Goal: Transaction & Acquisition: Book appointment/travel/reservation

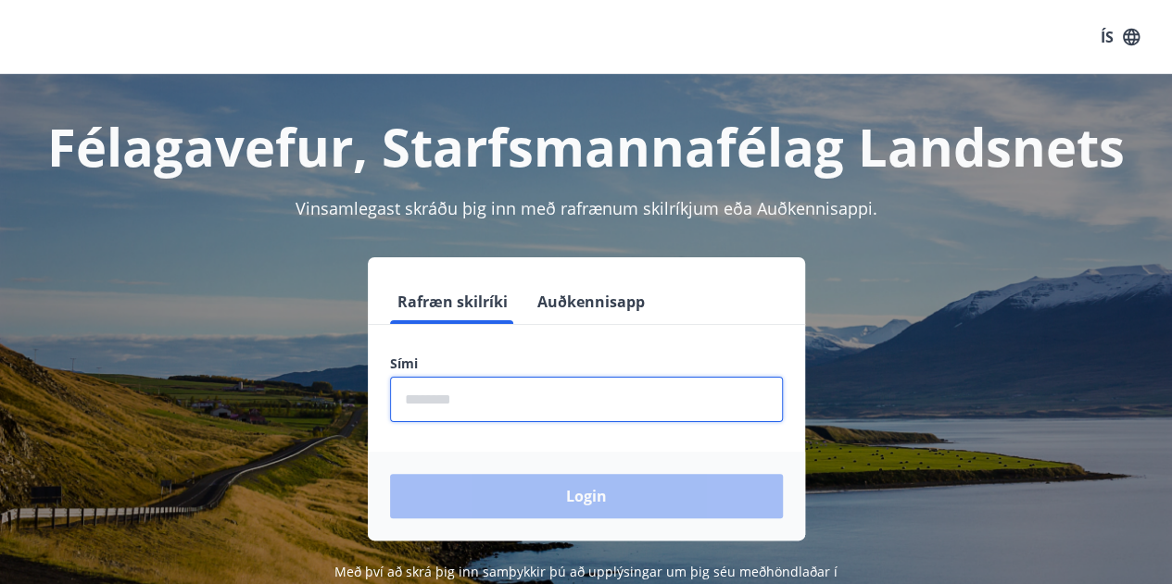
click at [470, 399] on input "phone" at bounding box center [586, 399] width 393 height 45
type input "********"
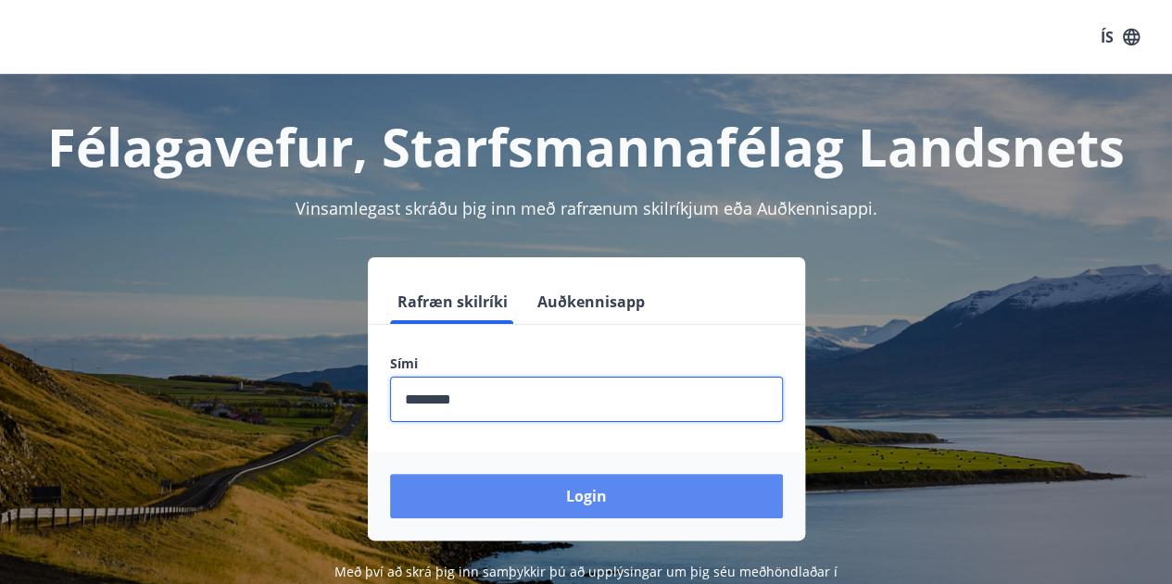
click at [656, 494] on button "Login" at bounding box center [586, 496] width 393 height 44
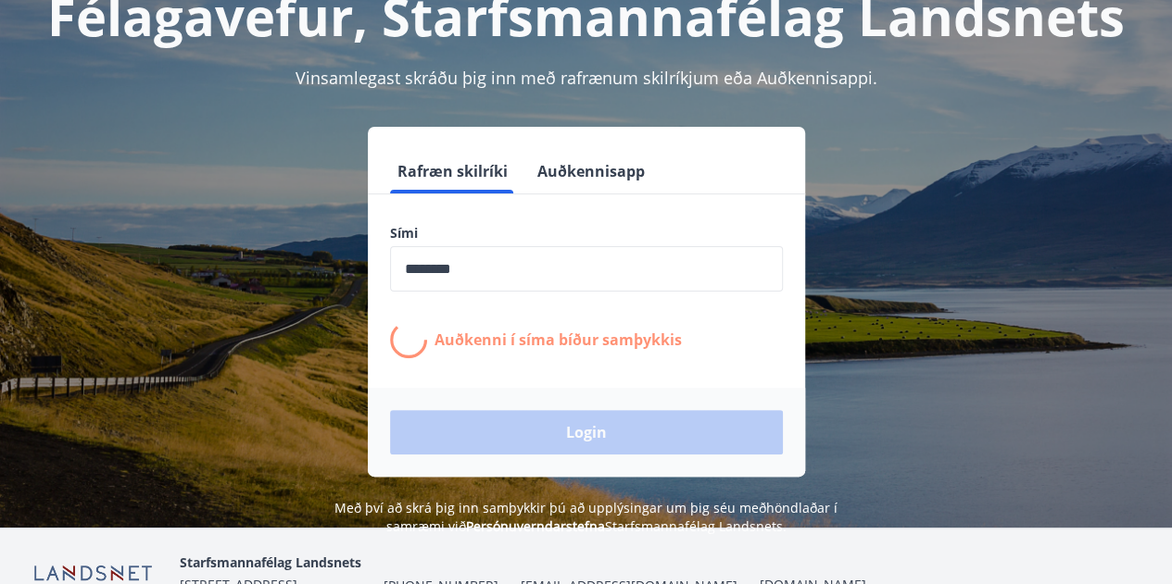
scroll to position [132, 0]
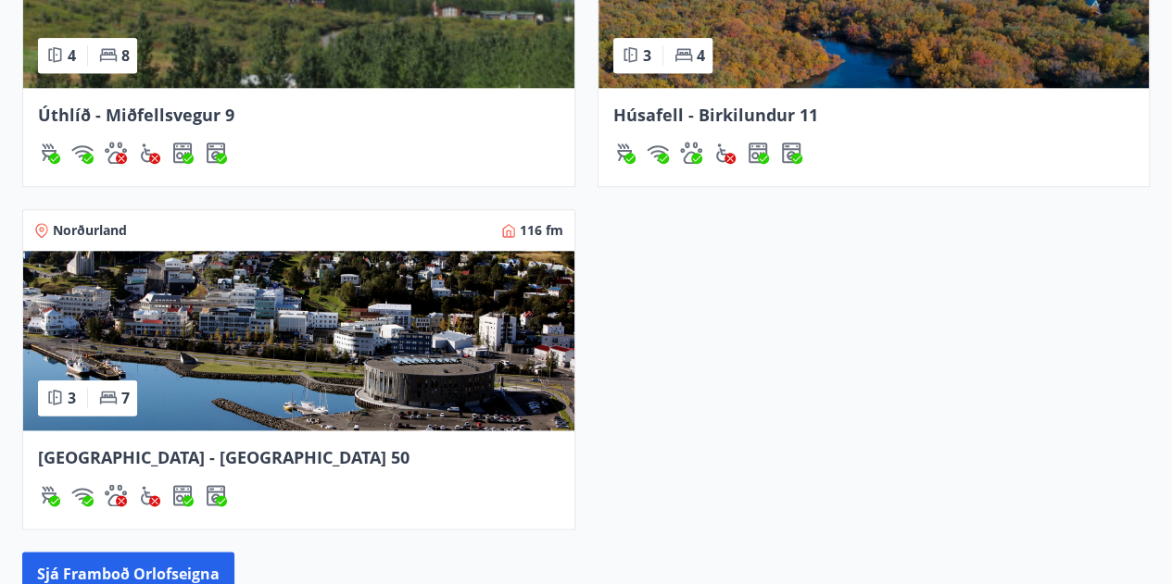
scroll to position [962, 0]
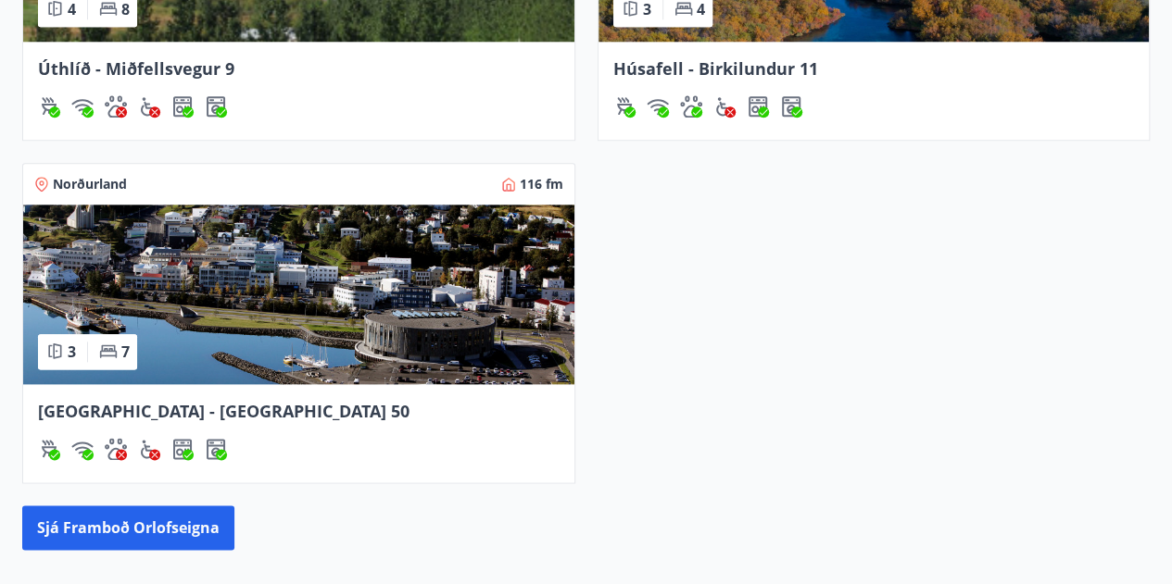
click at [214, 225] on img at bounding box center [298, 295] width 551 height 180
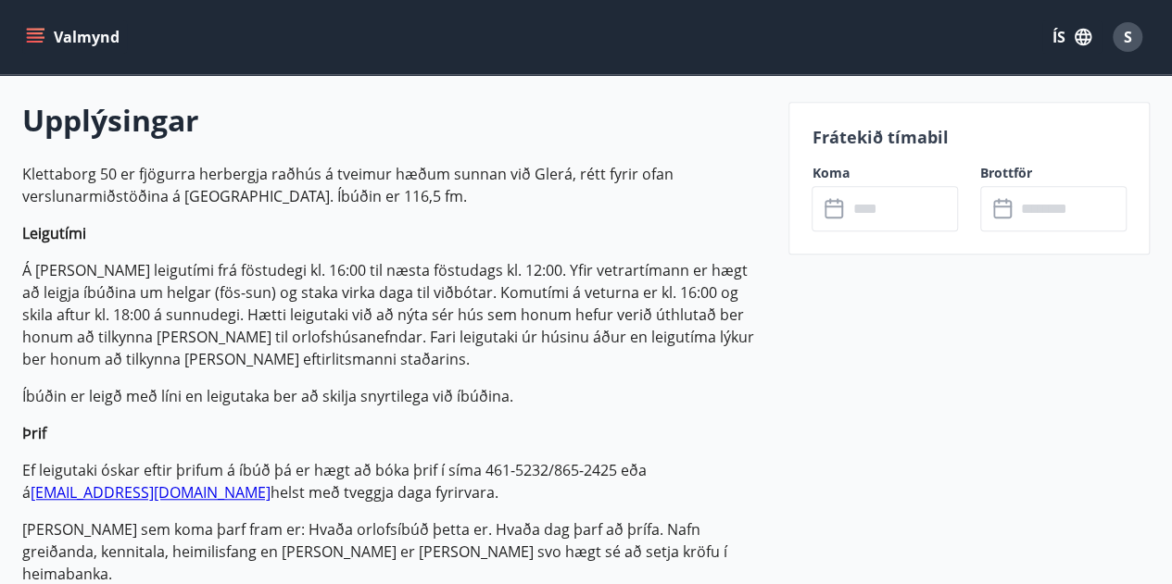
scroll to position [526, 0]
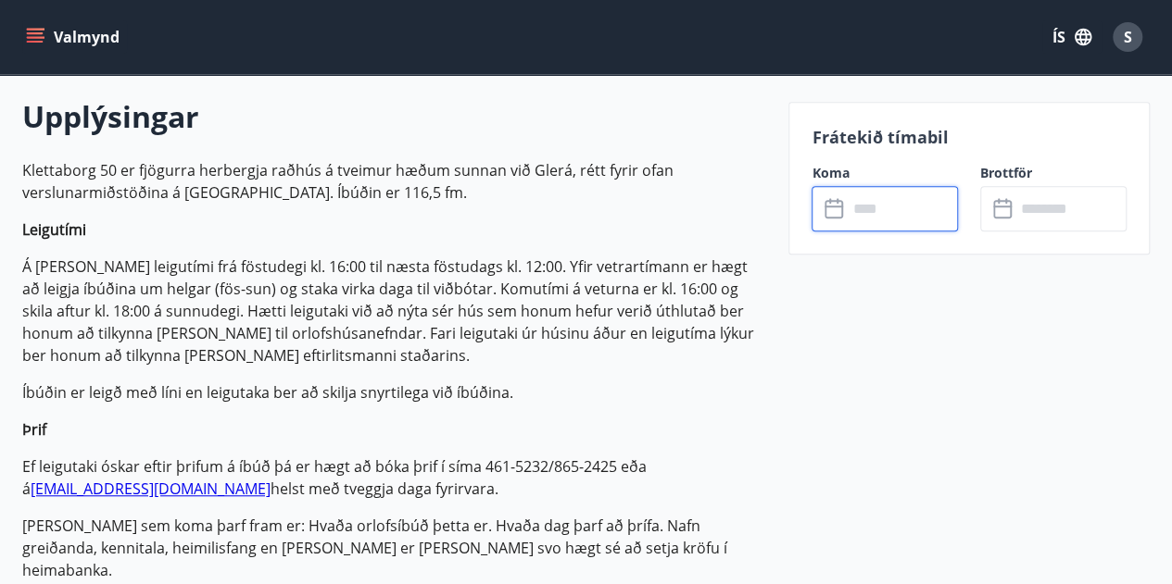
click at [902, 204] on input "text" at bounding box center [902, 208] width 111 height 45
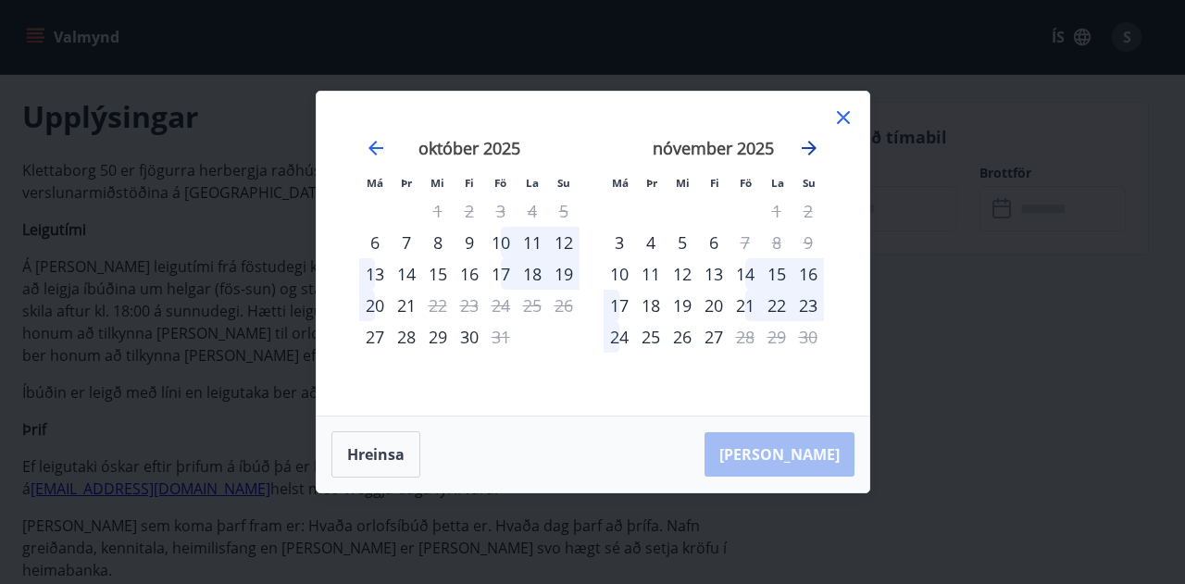
click at [811, 152] on icon "Move forward to switch to the next month." at bounding box center [809, 148] width 15 height 15
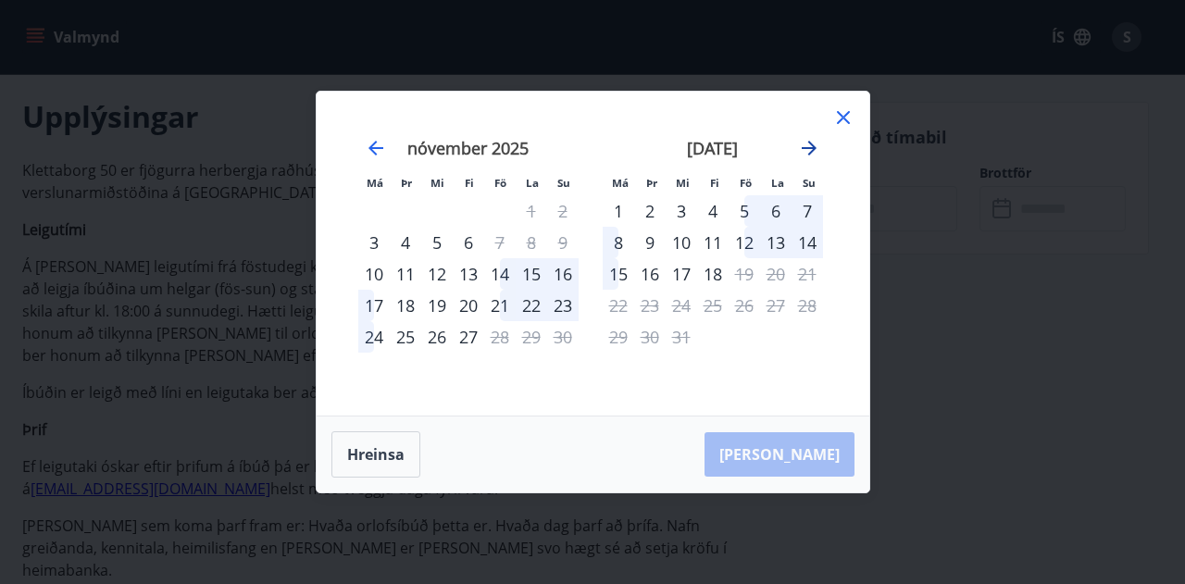
click at [811, 152] on icon "Move forward to switch to the next month." at bounding box center [809, 148] width 15 height 15
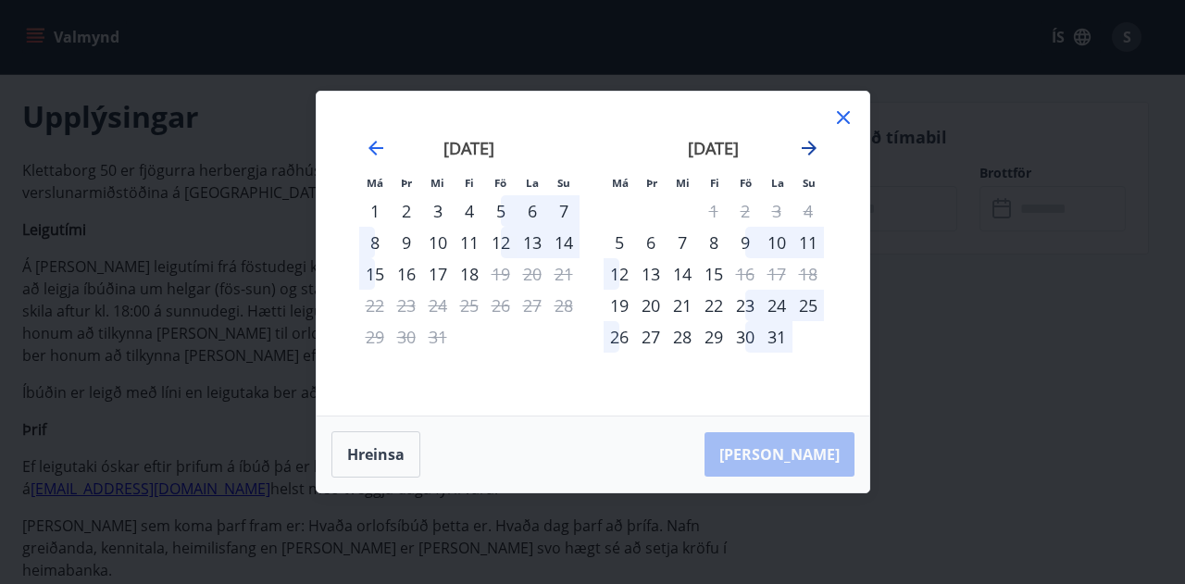
click at [811, 152] on icon "Move forward to switch to the next month." at bounding box center [809, 148] width 15 height 15
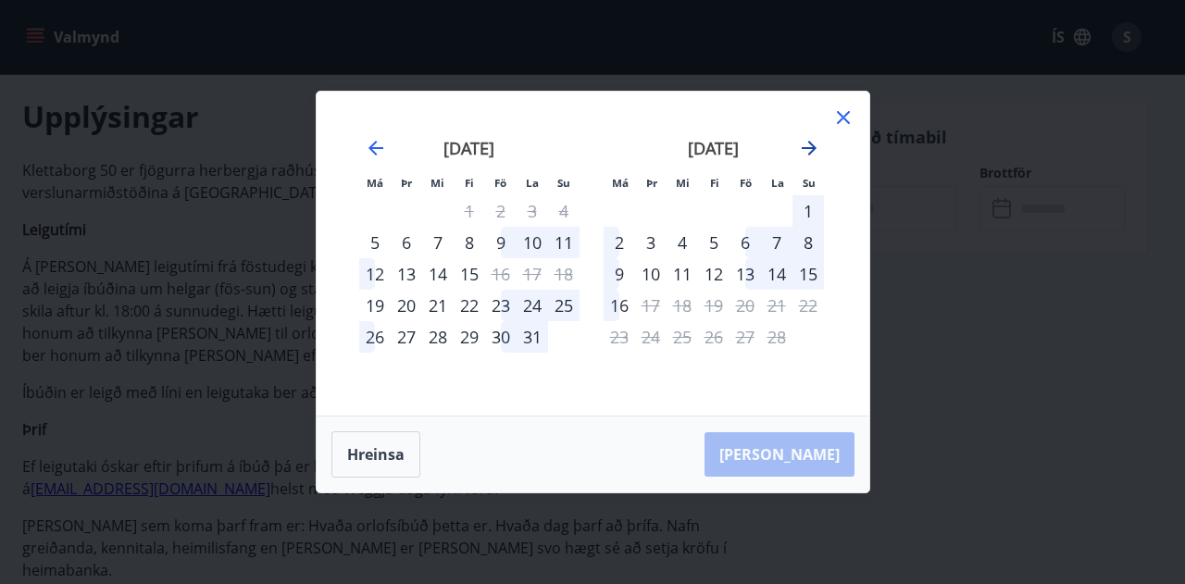
click at [809, 149] on icon "Move forward to switch to the next month." at bounding box center [809, 148] width 15 height 15
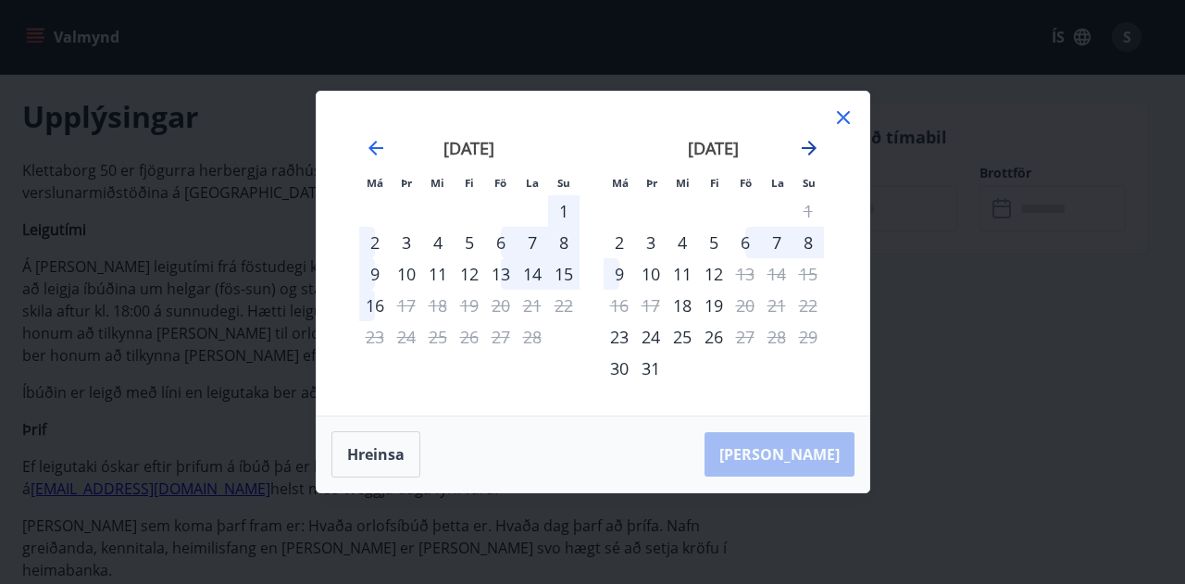
click at [809, 149] on icon "Move forward to switch to the next month." at bounding box center [809, 148] width 15 height 15
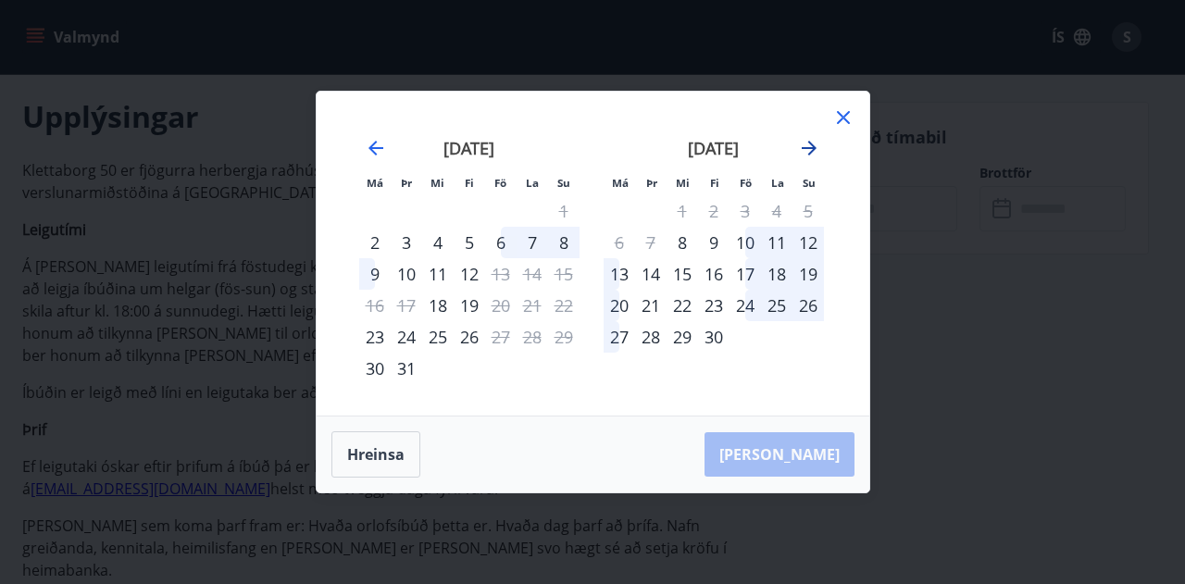
click at [809, 149] on icon "Move forward to switch to the next month." at bounding box center [809, 148] width 15 height 15
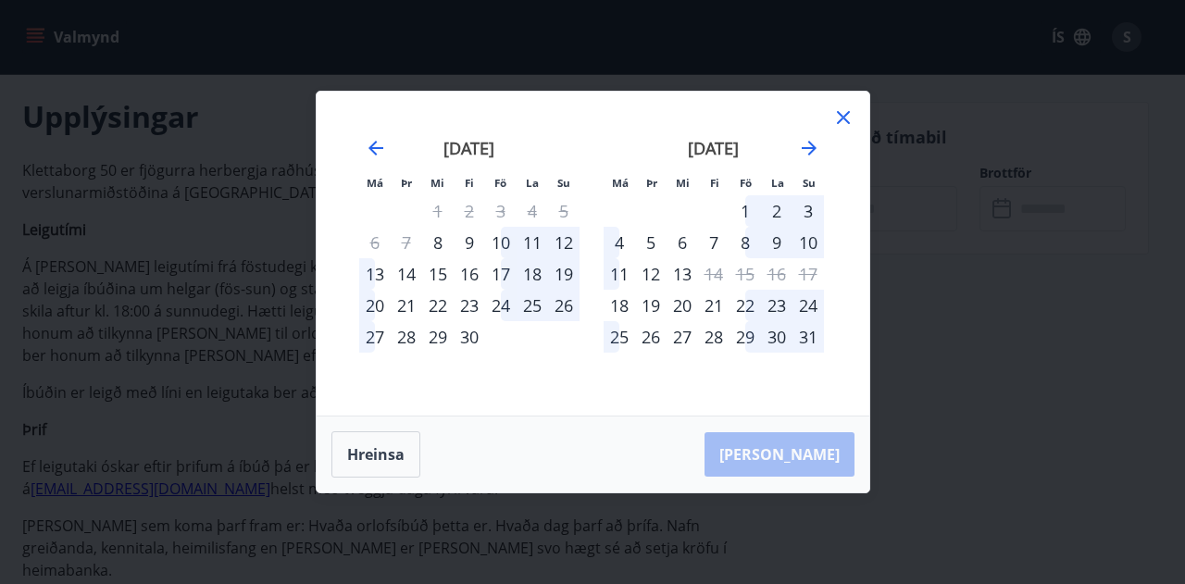
click at [746, 249] on div "8" at bounding box center [745, 242] width 31 height 31
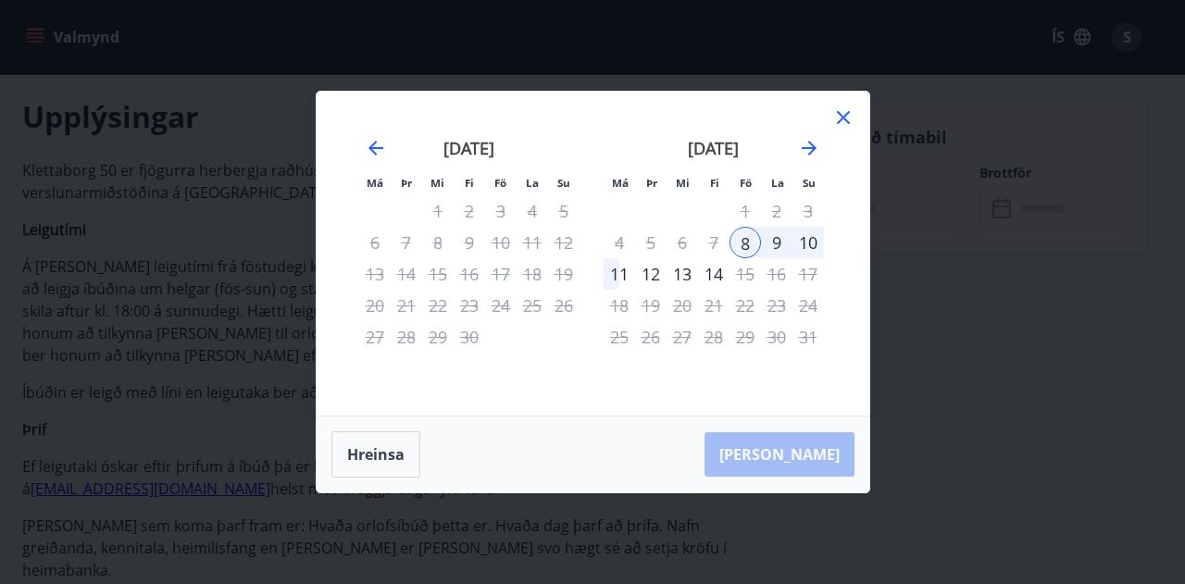
click at [808, 242] on div "10" at bounding box center [808, 242] width 31 height 31
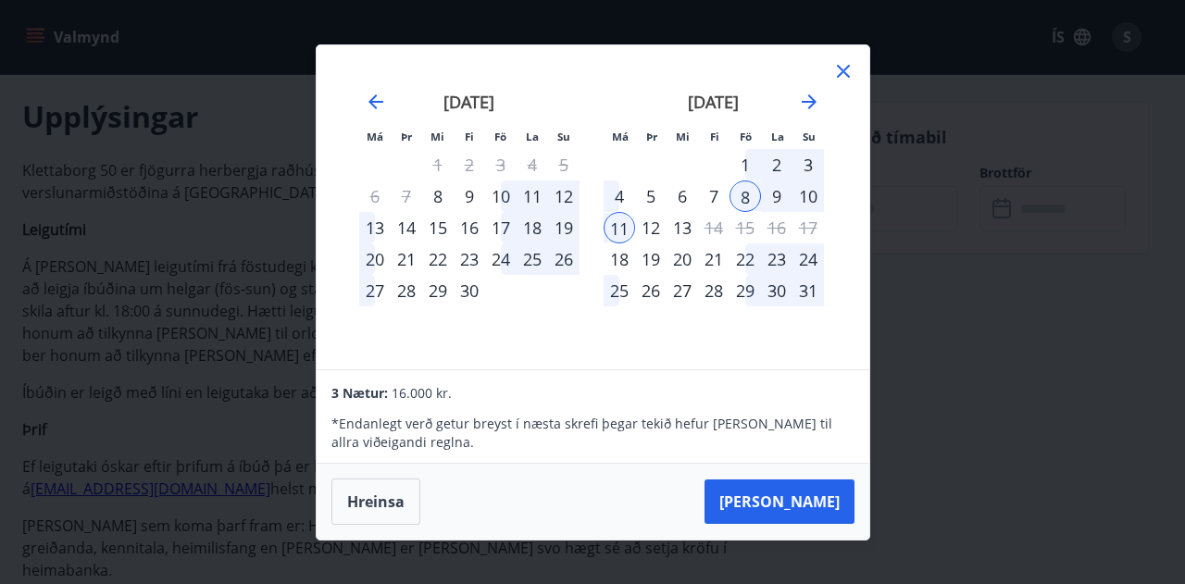
click at [809, 197] on div "10" at bounding box center [808, 196] width 31 height 31
click at [806, 192] on div "10" at bounding box center [808, 196] width 31 height 31
click at [815, 507] on button "[PERSON_NAME]" at bounding box center [780, 502] width 150 height 44
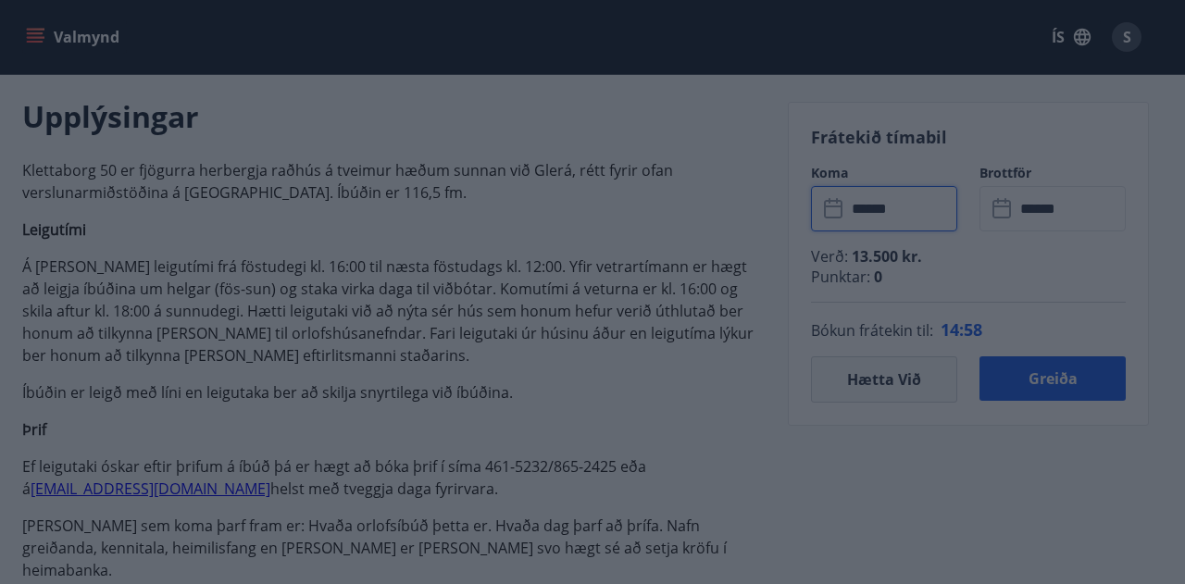
type input "******"
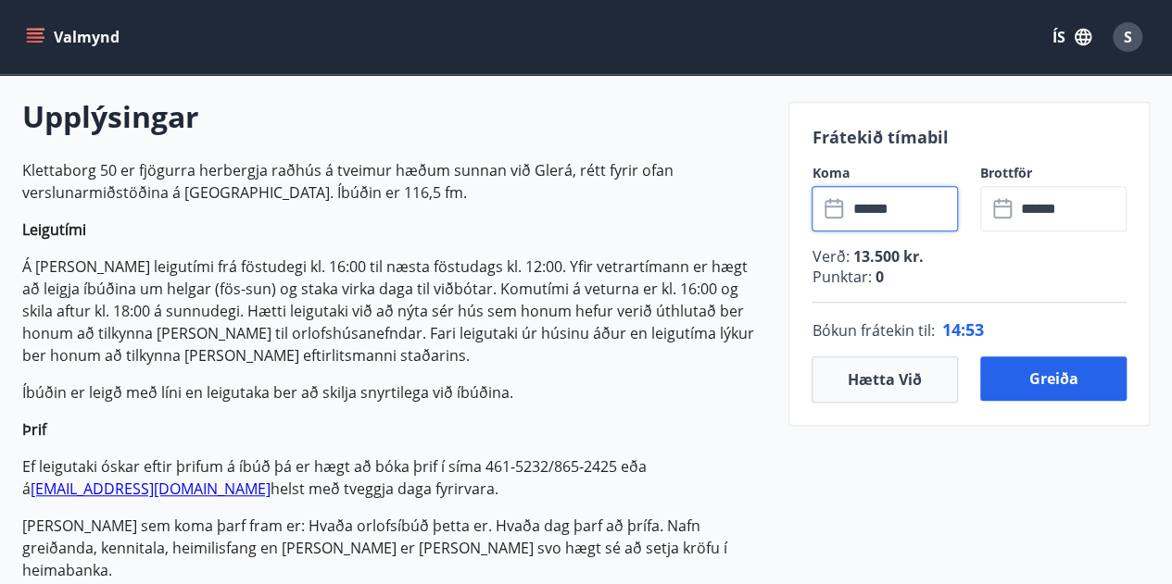
click at [1076, 209] on input "******" at bounding box center [1070, 208] width 111 height 45
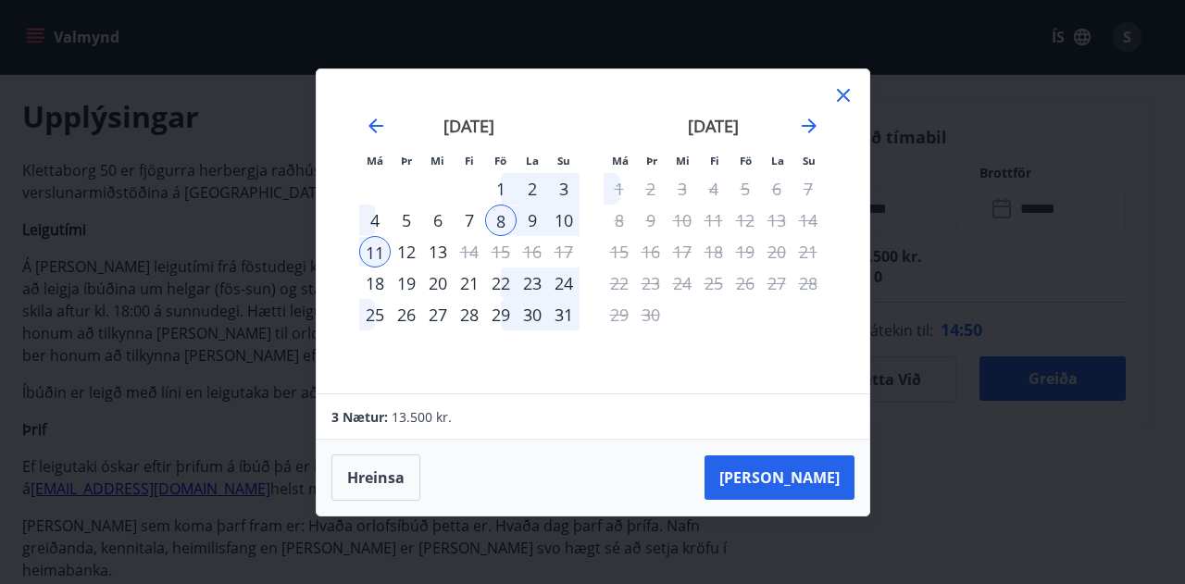
click at [558, 221] on div "10" at bounding box center [563, 220] width 31 height 31
click at [820, 482] on button "[PERSON_NAME]" at bounding box center [780, 478] width 150 height 44
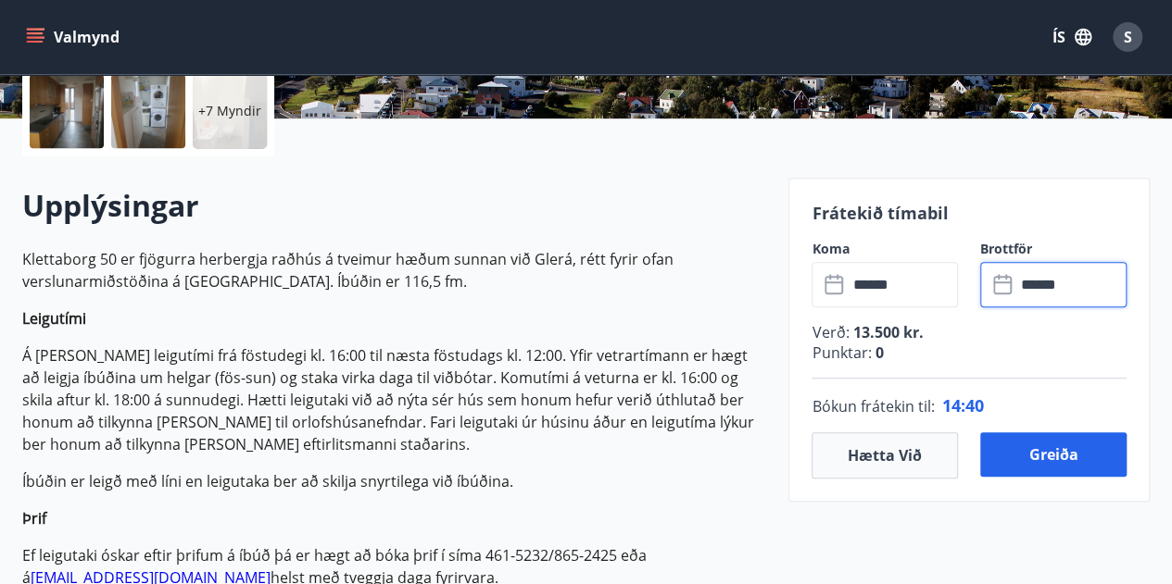
scroll to position [436, 0]
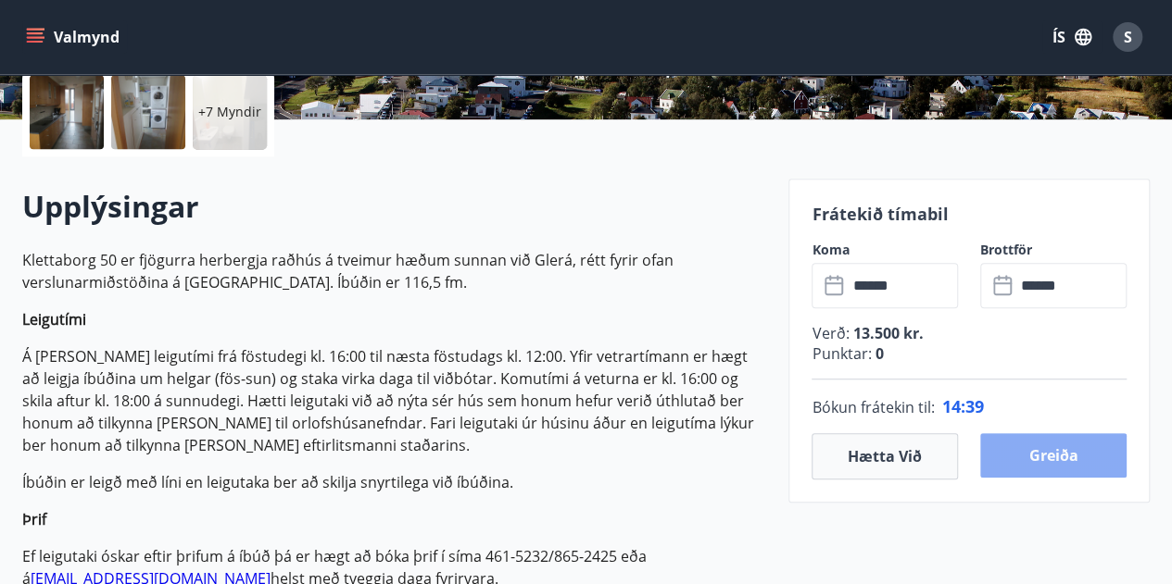
click at [1087, 454] on button "Greiða" at bounding box center [1053, 455] width 146 height 44
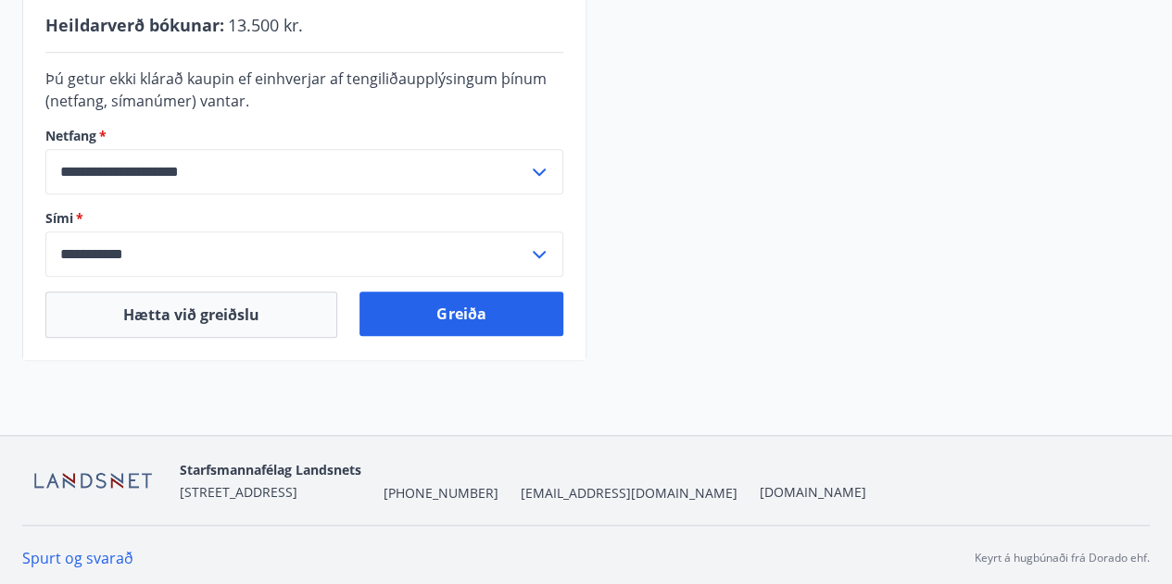
scroll to position [637, 0]
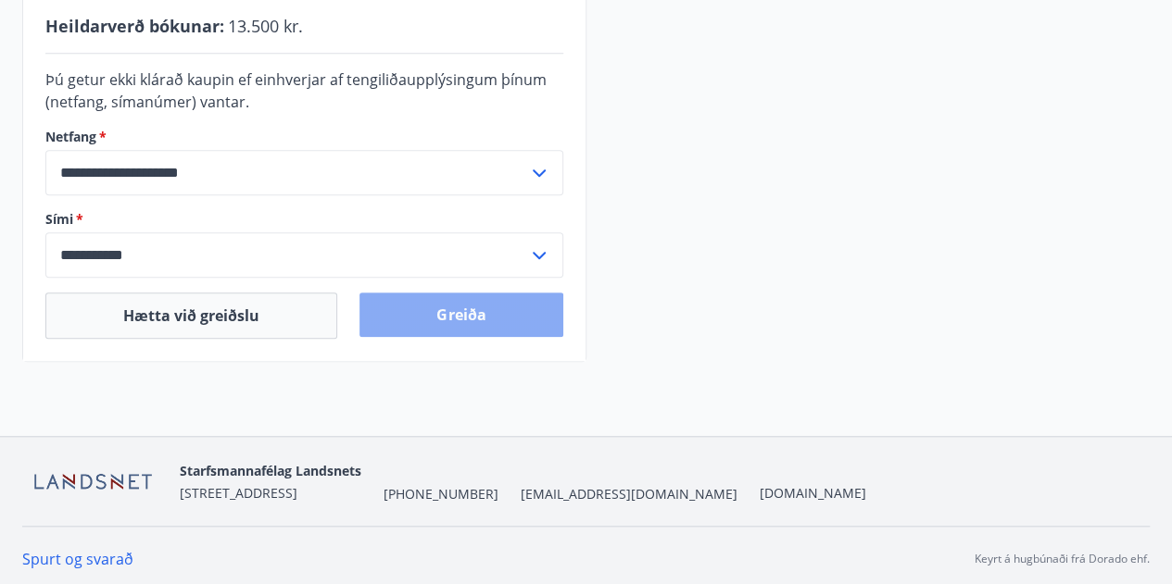
click at [494, 314] on button "Greiða" at bounding box center [460, 315] width 203 height 44
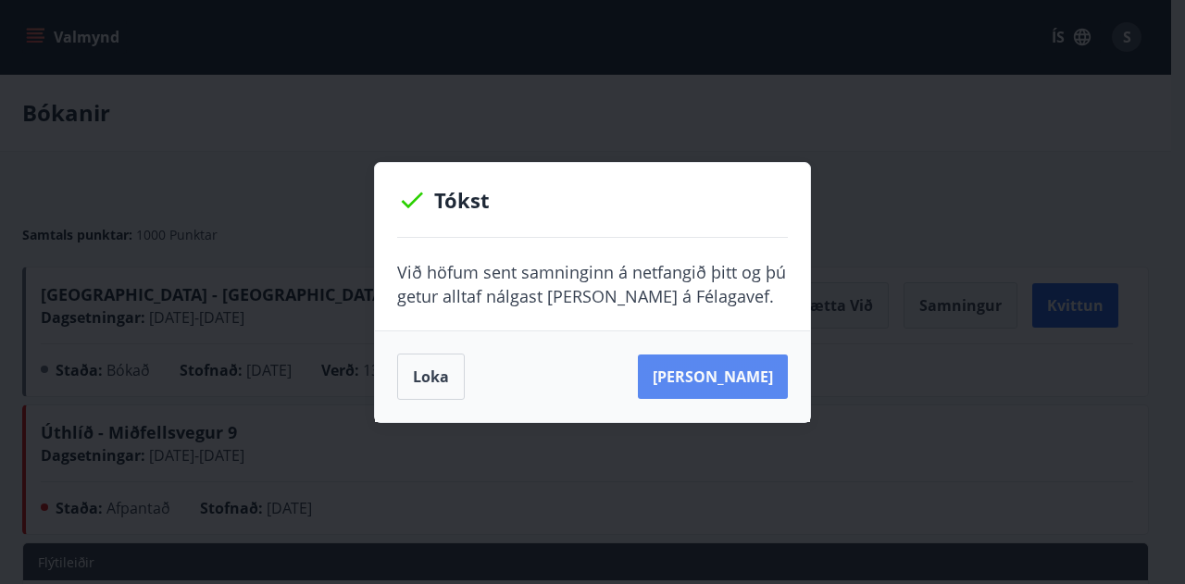
click at [756, 371] on button "[PERSON_NAME]" at bounding box center [713, 377] width 150 height 44
